Goal: Find specific page/section: Find specific page/section

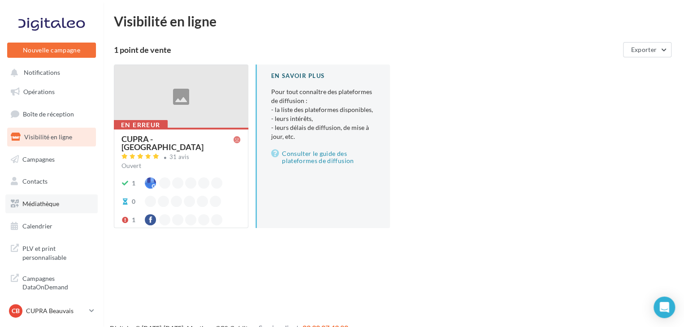
click at [52, 200] on span "Médiathèque" at bounding box center [40, 204] width 37 height 8
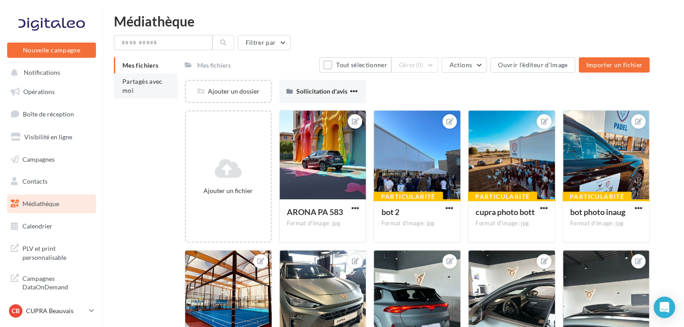
click at [129, 89] on span "Partagés avec moi" at bounding box center [142, 86] width 40 height 17
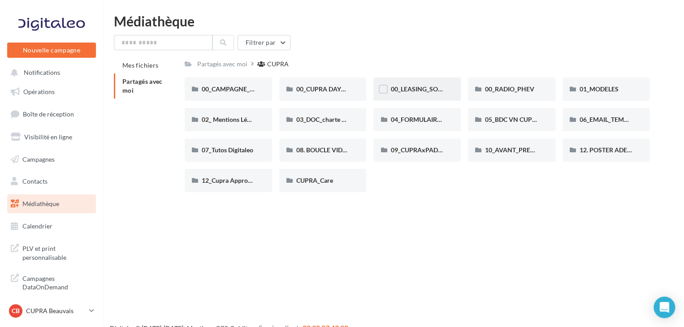
click at [407, 94] on div "00_LEASING_SOCIAL_ÉLECTRIQUE" at bounding box center [416, 89] width 87 height 23
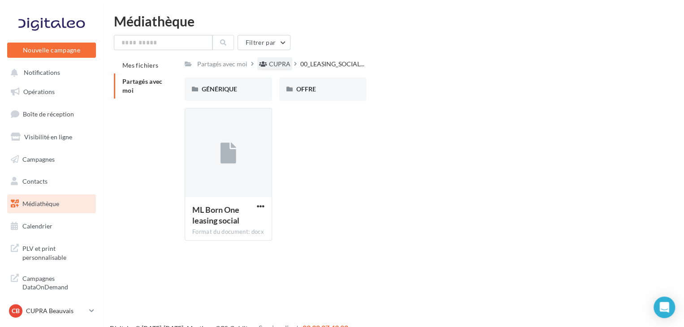
click at [274, 65] on div "CUPRA" at bounding box center [280, 64] width 22 height 9
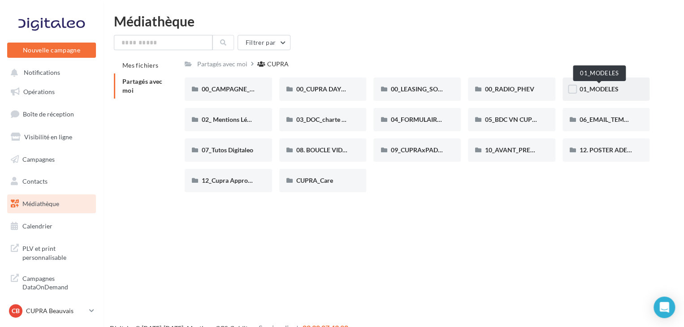
click at [605, 91] on span "01_MODELES" at bounding box center [599, 89] width 39 height 8
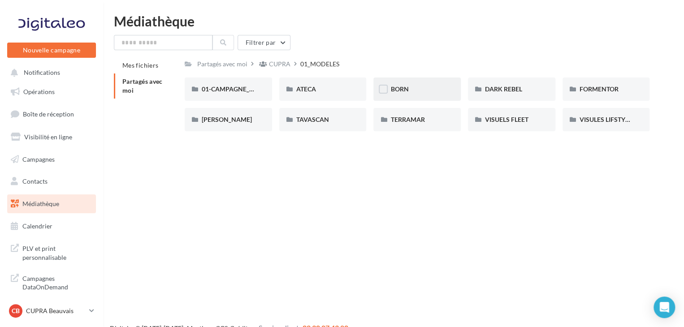
click at [420, 88] on div "BORN" at bounding box center [416, 89] width 53 height 9
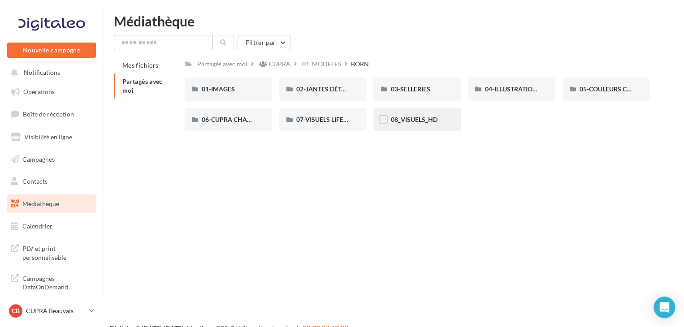
click at [441, 117] on div "08_VISUELS_HD" at bounding box center [416, 119] width 53 height 9
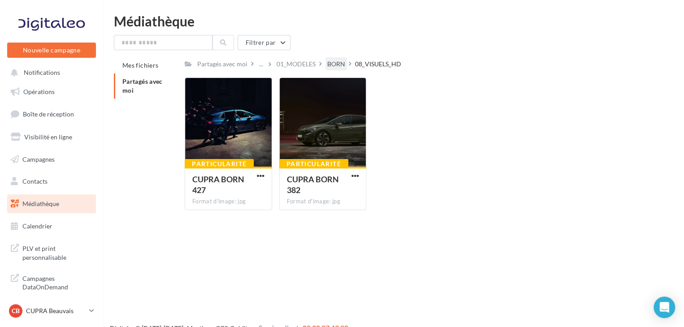
click at [338, 64] on div "BORN" at bounding box center [336, 64] width 18 height 9
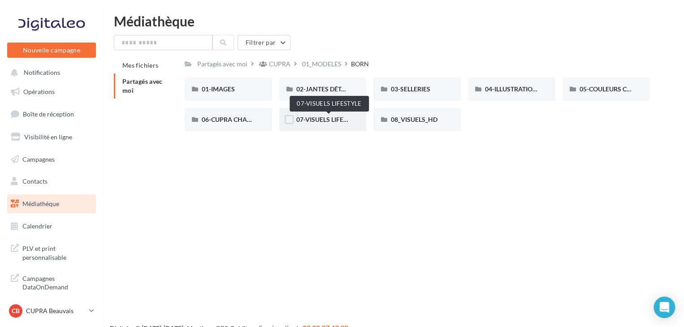
click at [333, 121] on span "07-VISUELS LIFESTYLE" at bounding box center [328, 120] width 65 height 8
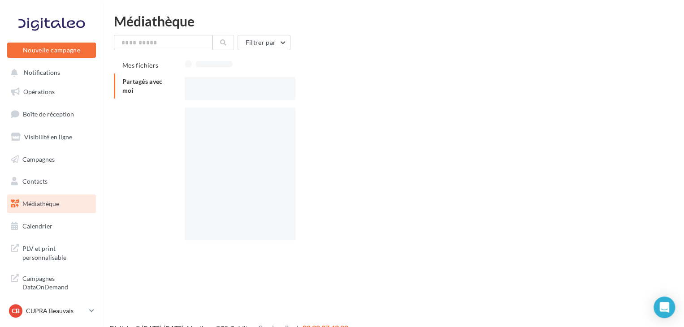
click at [333, 121] on div at bounding box center [421, 178] width 472 height 140
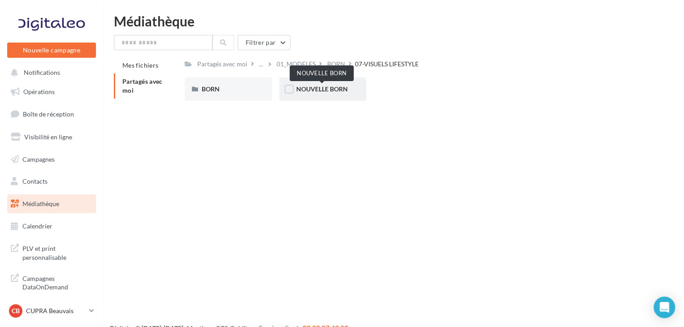
click at [323, 90] on span "NOUVELLE BORN" at bounding box center [322, 89] width 52 height 8
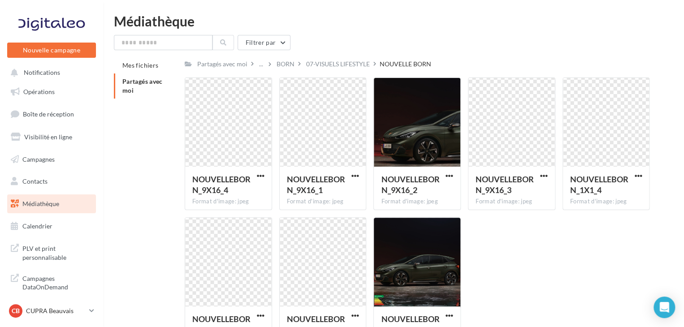
scroll to position [45, 0]
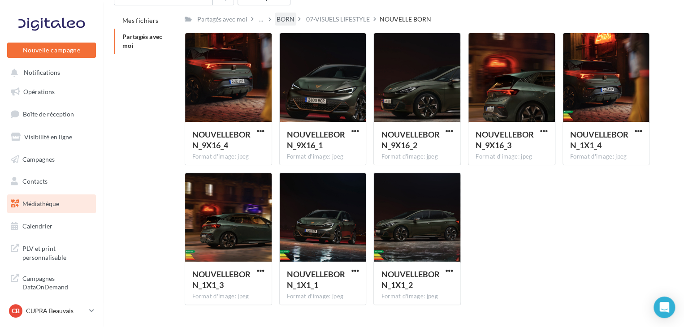
click at [283, 17] on div "BORN" at bounding box center [286, 19] width 18 height 9
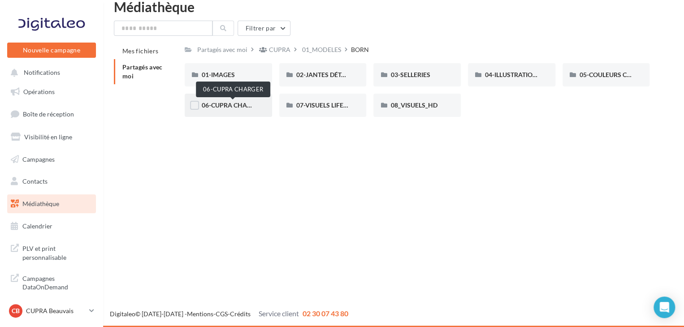
click at [245, 108] on span "06-CUPRA CHARGER" at bounding box center [232, 105] width 61 height 8
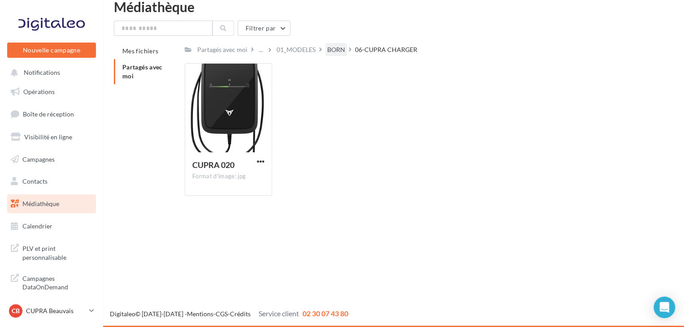
click at [332, 54] on div "BORN" at bounding box center [336, 49] width 18 height 9
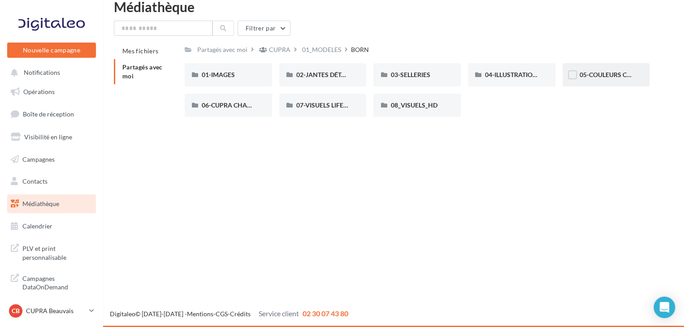
click at [613, 82] on div "05-COULEURS CARROSSERIES" at bounding box center [605, 74] width 87 height 23
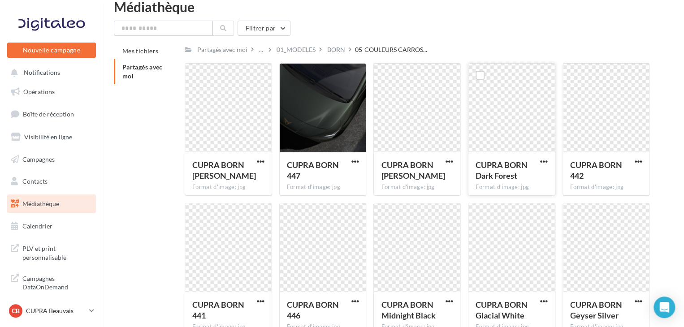
scroll to position [45, 0]
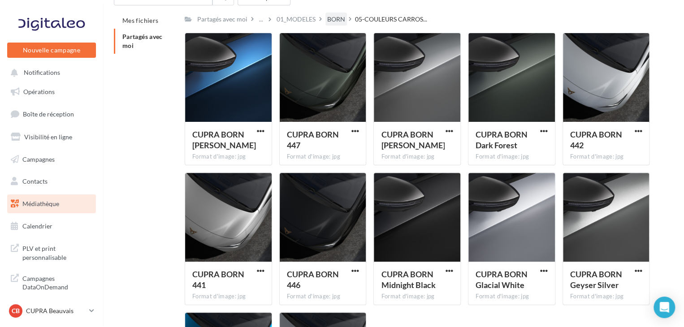
click at [325, 18] on div "BORN" at bounding box center [336, 19] width 22 height 13
